Goal: Transaction & Acquisition: Purchase product/service

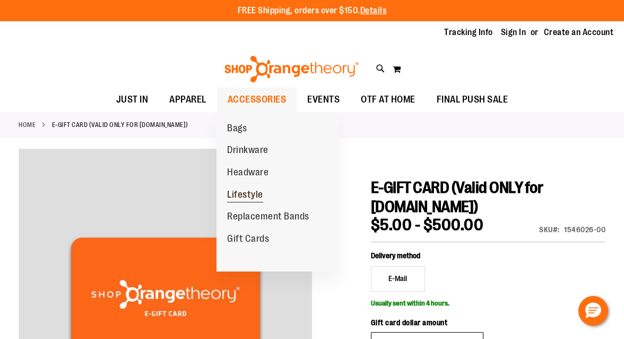
click at [252, 187] on link "Lifestyle" at bounding box center [245, 195] width 57 height 22
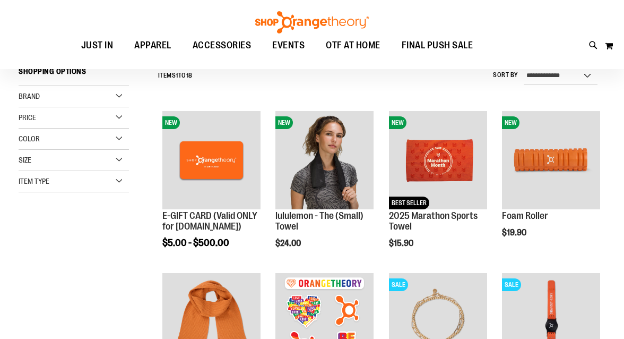
scroll to position [100, 0]
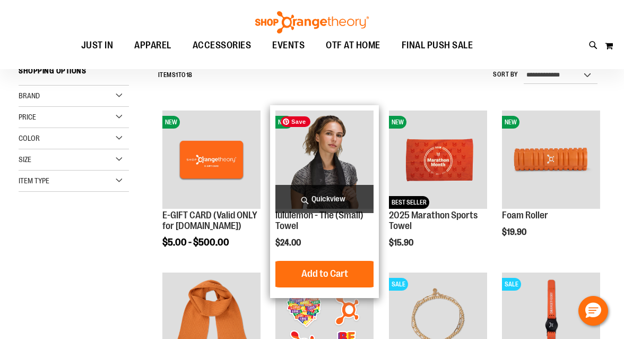
click at [335, 169] on img "product" at bounding box center [324, 159] width 98 height 98
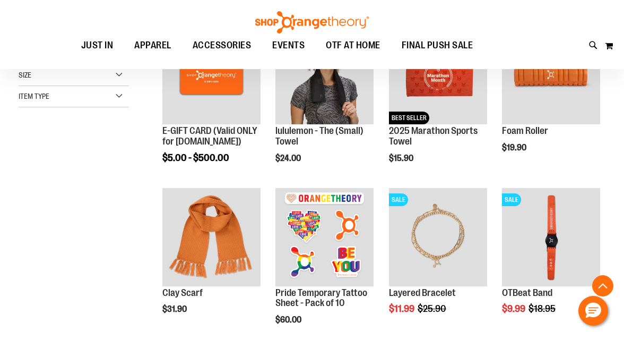
scroll to position [186, 0]
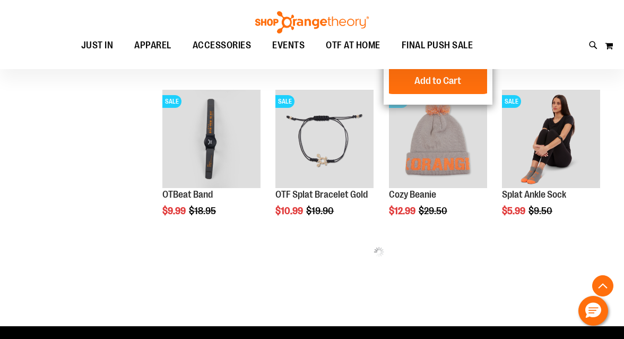
scroll to position [444, 0]
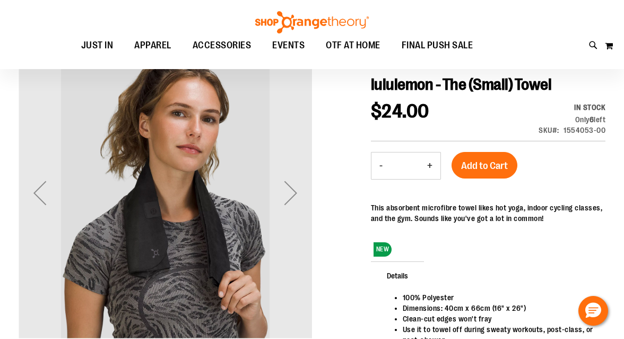
scroll to position [135, 0]
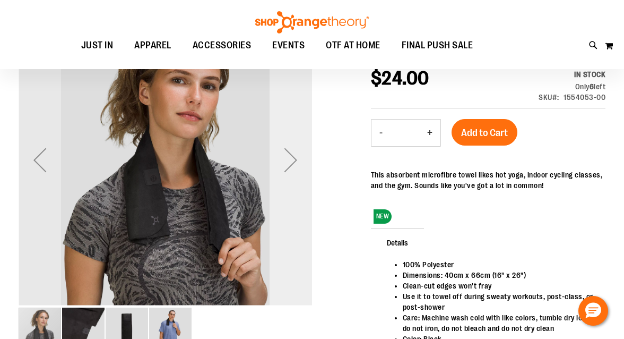
click at [297, 167] on div "Next" at bounding box center [291, 160] width 42 height 42
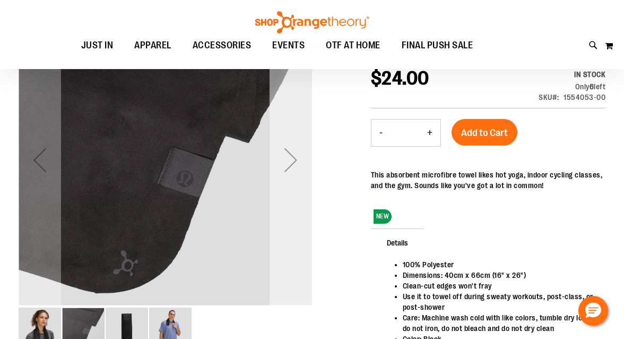
click at [297, 167] on div "Next" at bounding box center [291, 160] width 42 height 42
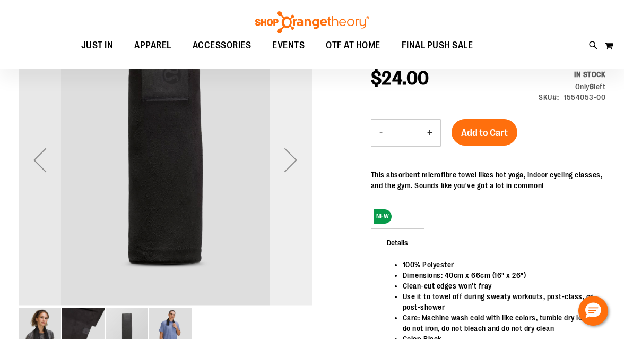
click at [297, 167] on div "Next" at bounding box center [291, 160] width 42 height 42
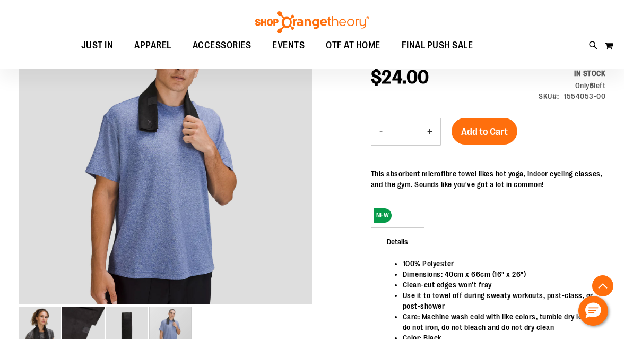
scroll to position [0, 0]
